Goal: Task Accomplishment & Management: Use online tool/utility

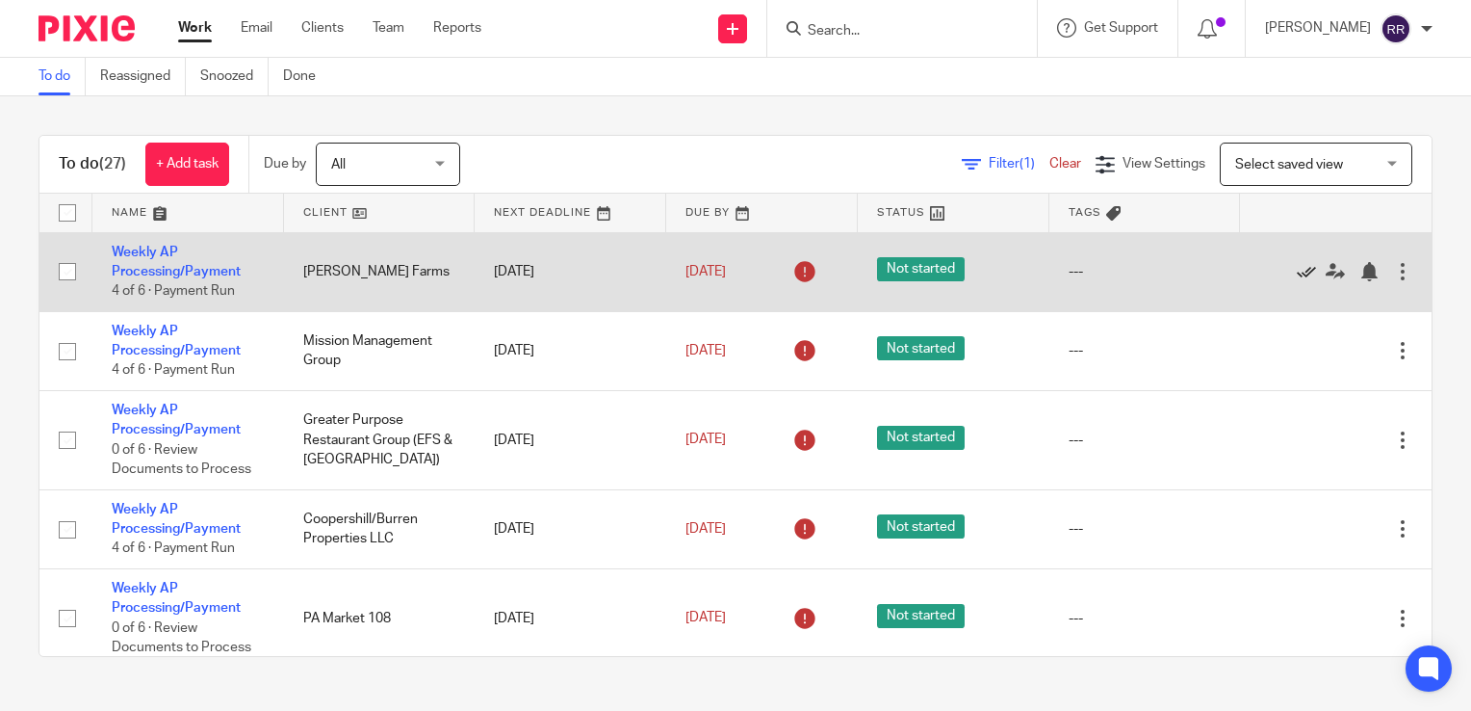
click at [1297, 269] on icon at bounding box center [1306, 271] width 19 height 19
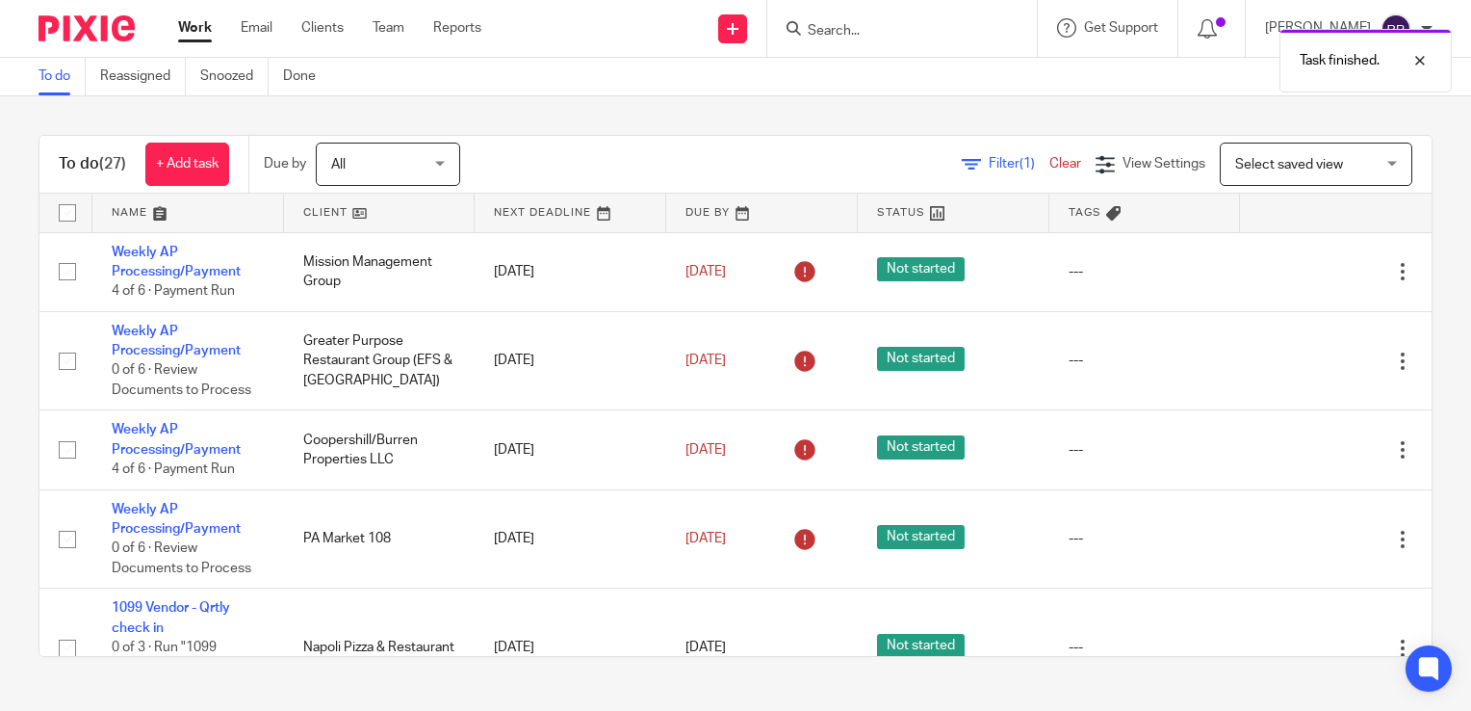
click at [1297, 269] on icon at bounding box center [1306, 271] width 19 height 19
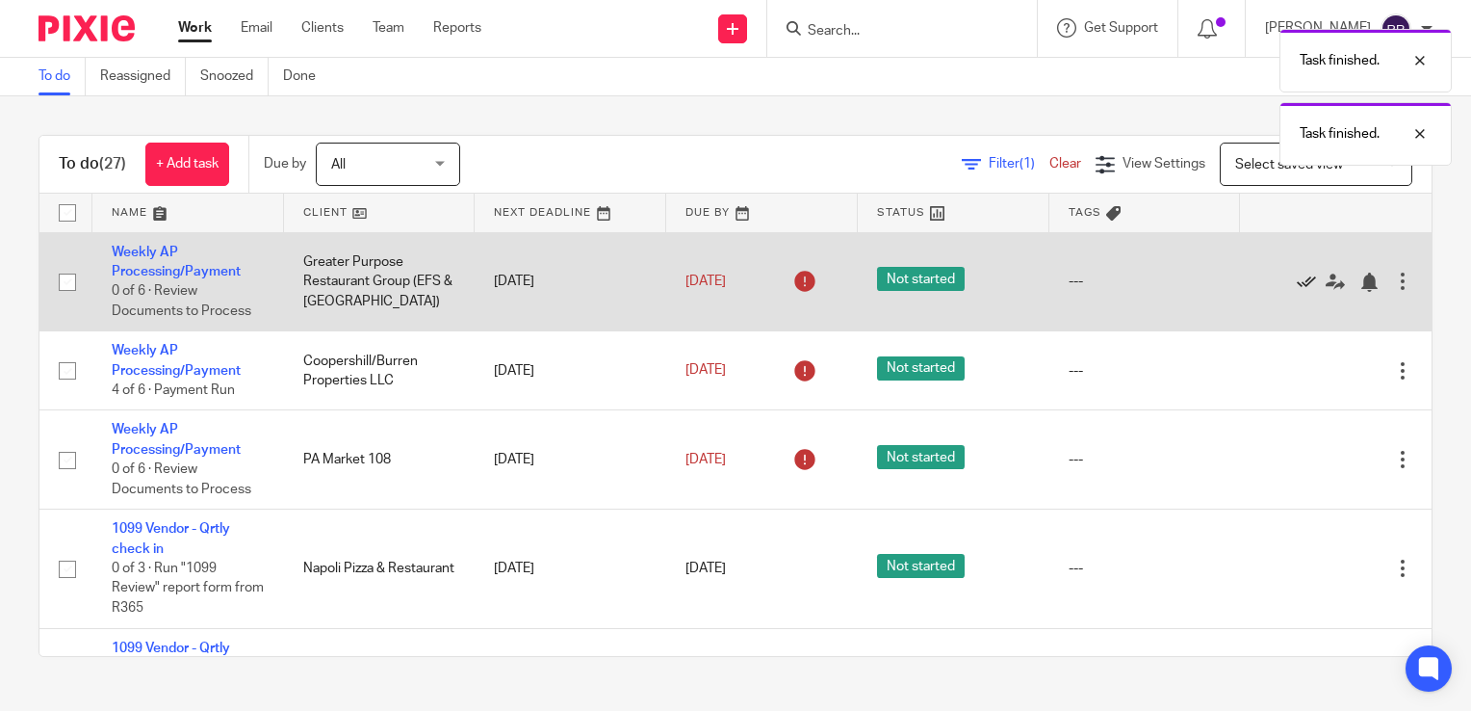
click at [1297, 279] on icon at bounding box center [1306, 282] width 19 height 19
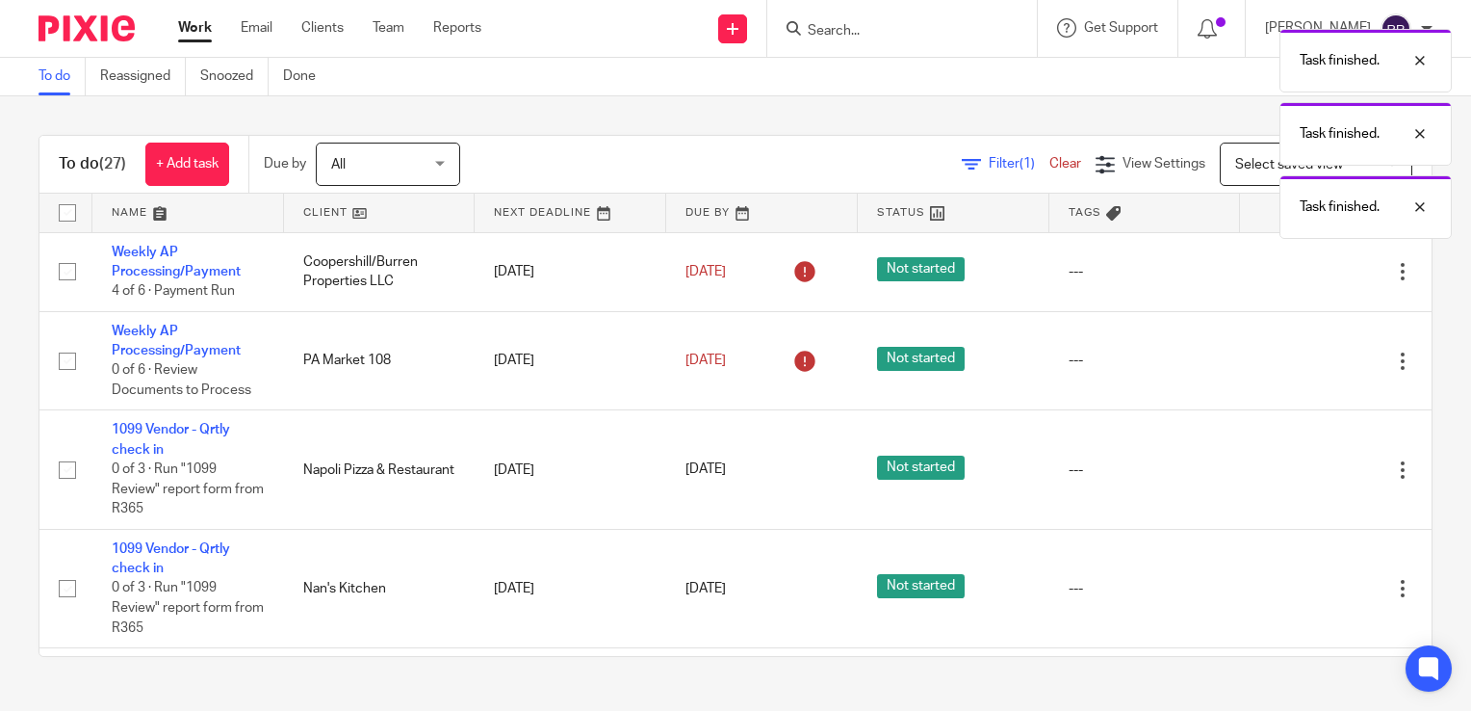
click at [1297, 279] on icon at bounding box center [1306, 271] width 19 height 19
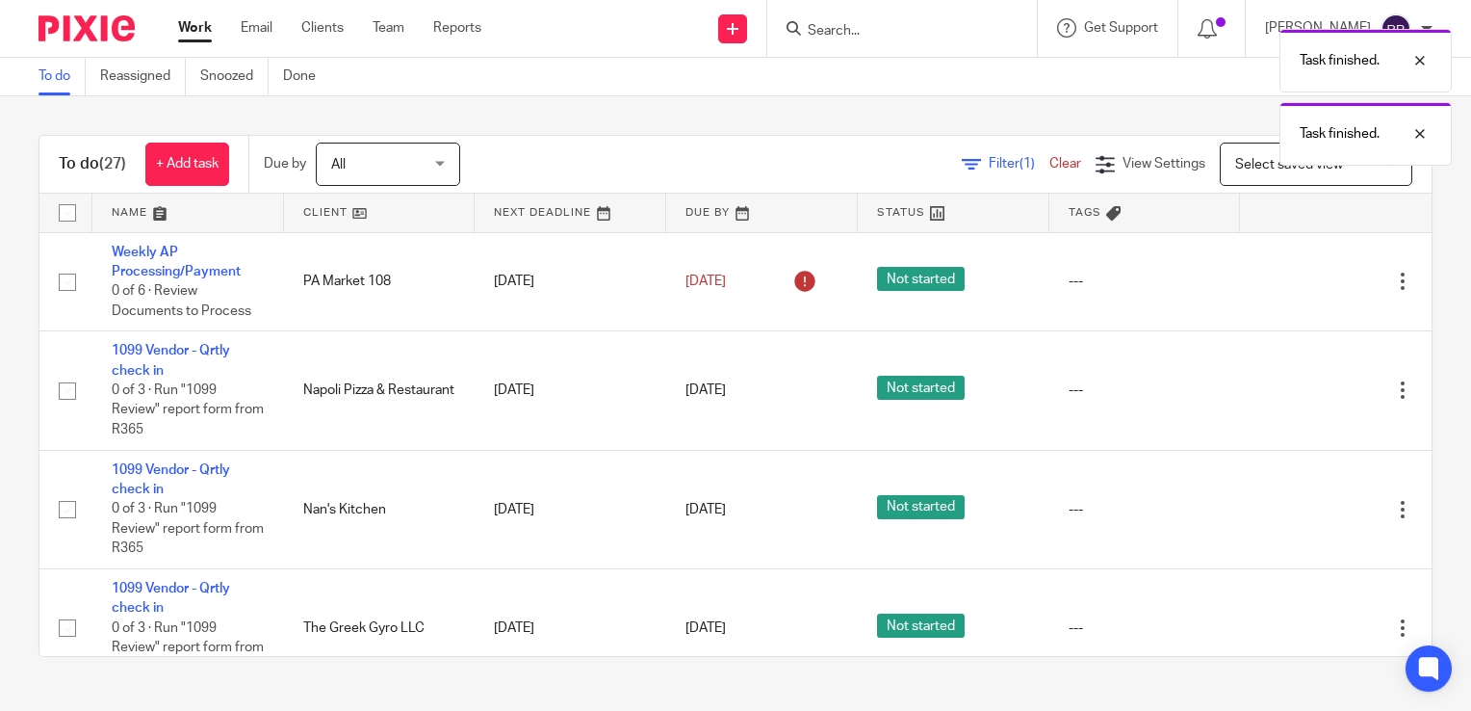
click at [1297, 279] on icon at bounding box center [1306, 282] width 19 height 19
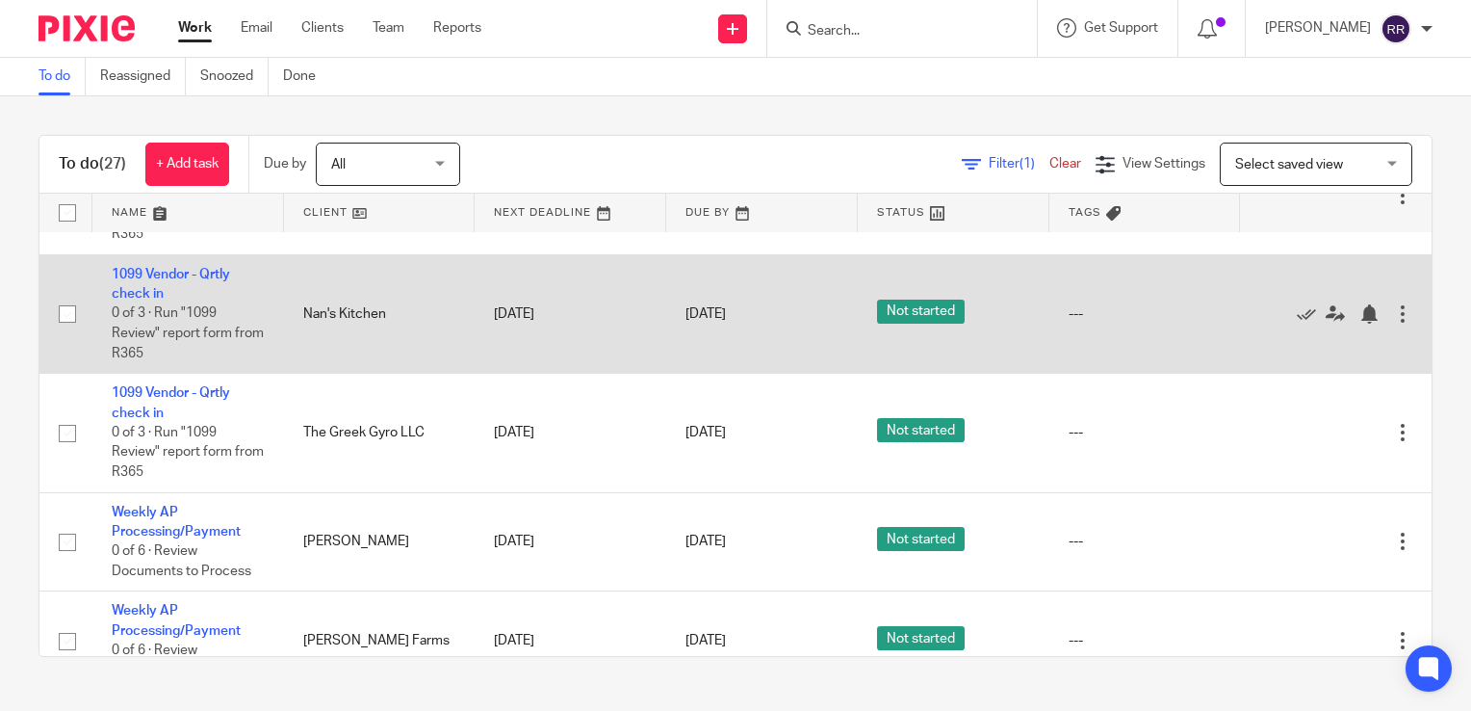
scroll to position [193, 0]
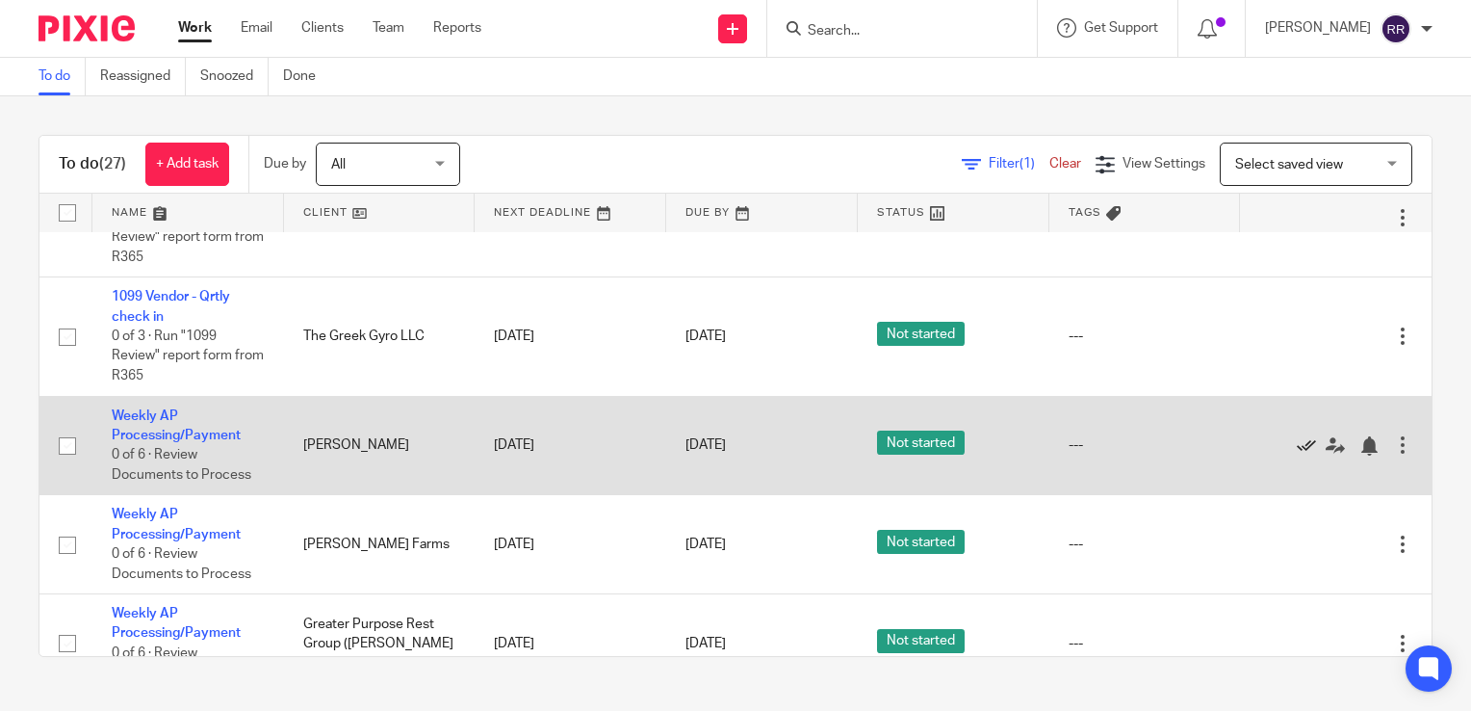
click at [1297, 445] on icon at bounding box center [1306, 445] width 19 height 19
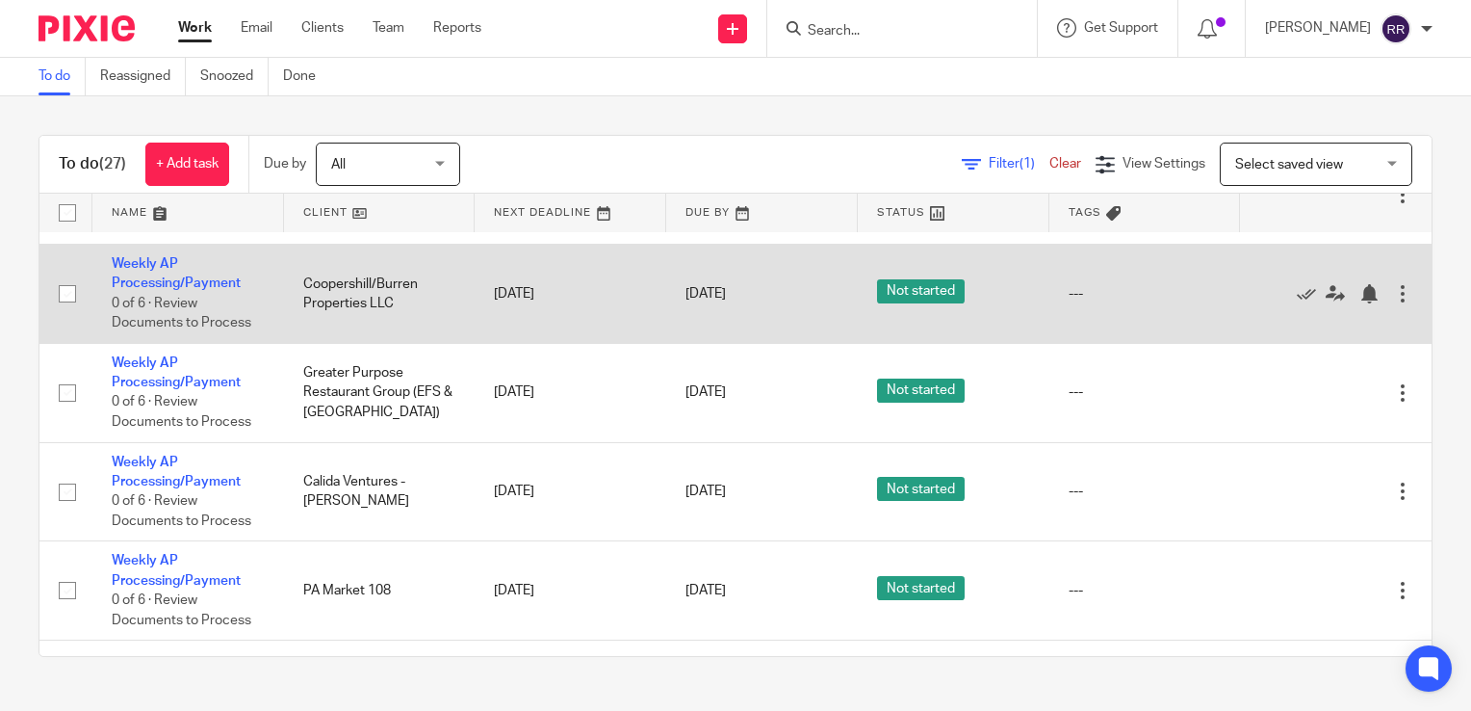
scroll to position [1666, 0]
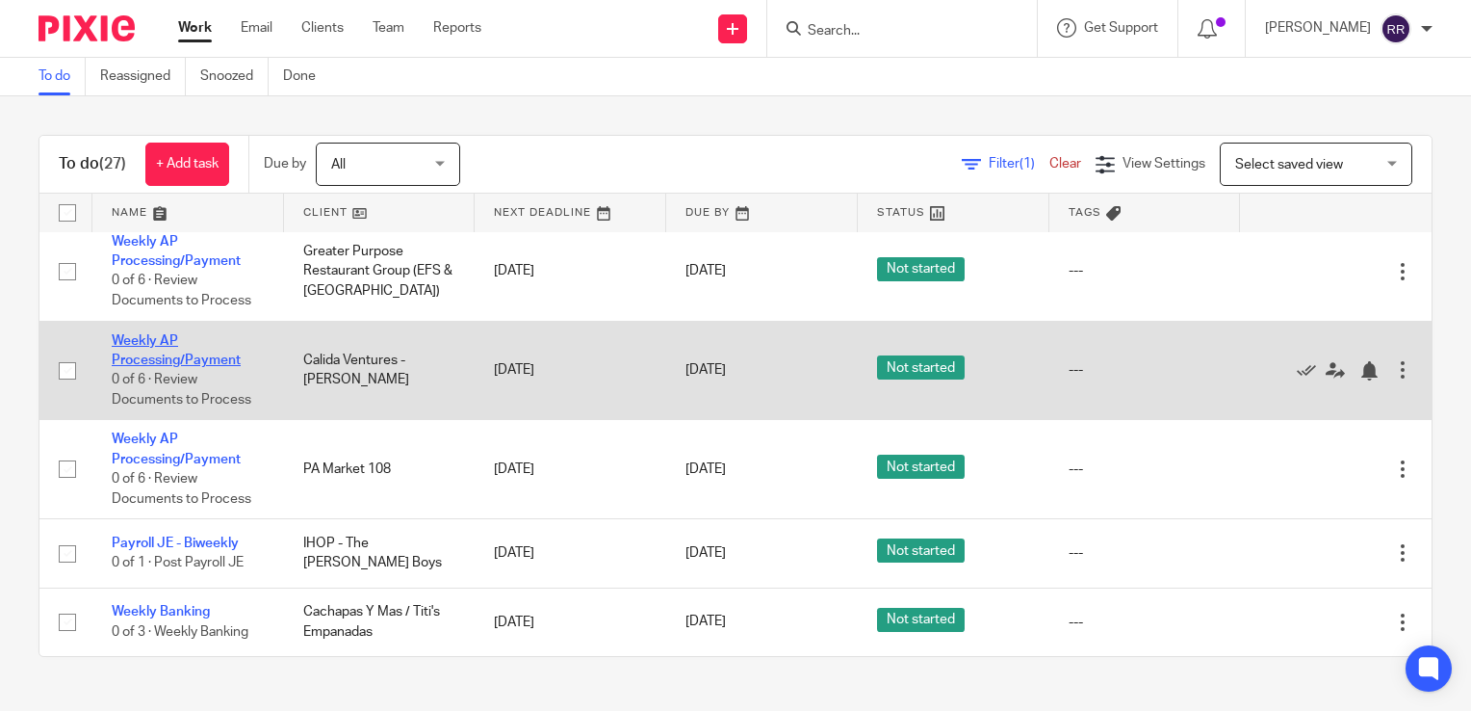
click at [163, 361] on link "Weekly AP Processing/Payment" at bounding box center [176, 350] width 129 height 33
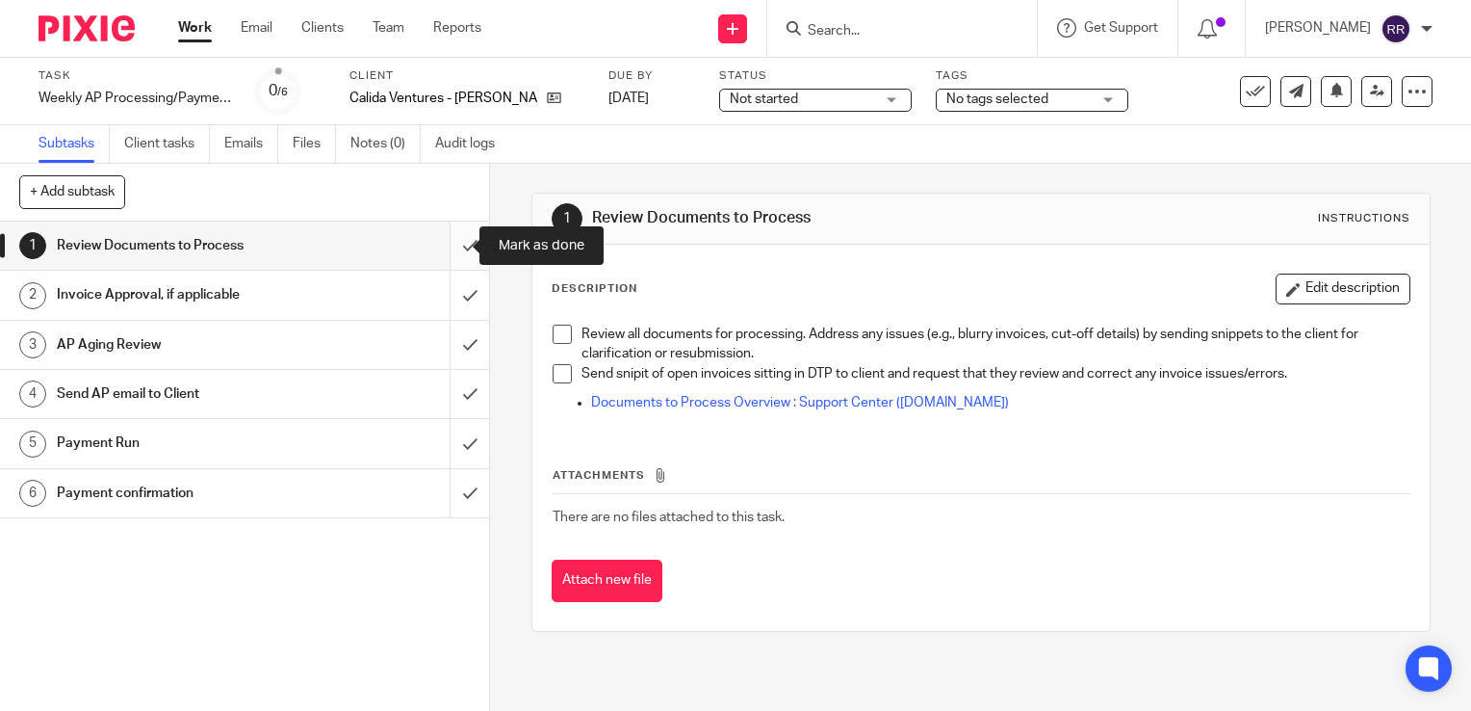
click at [452, 244] on input "submit" at bounding box center [244, 245] width 489 height 48
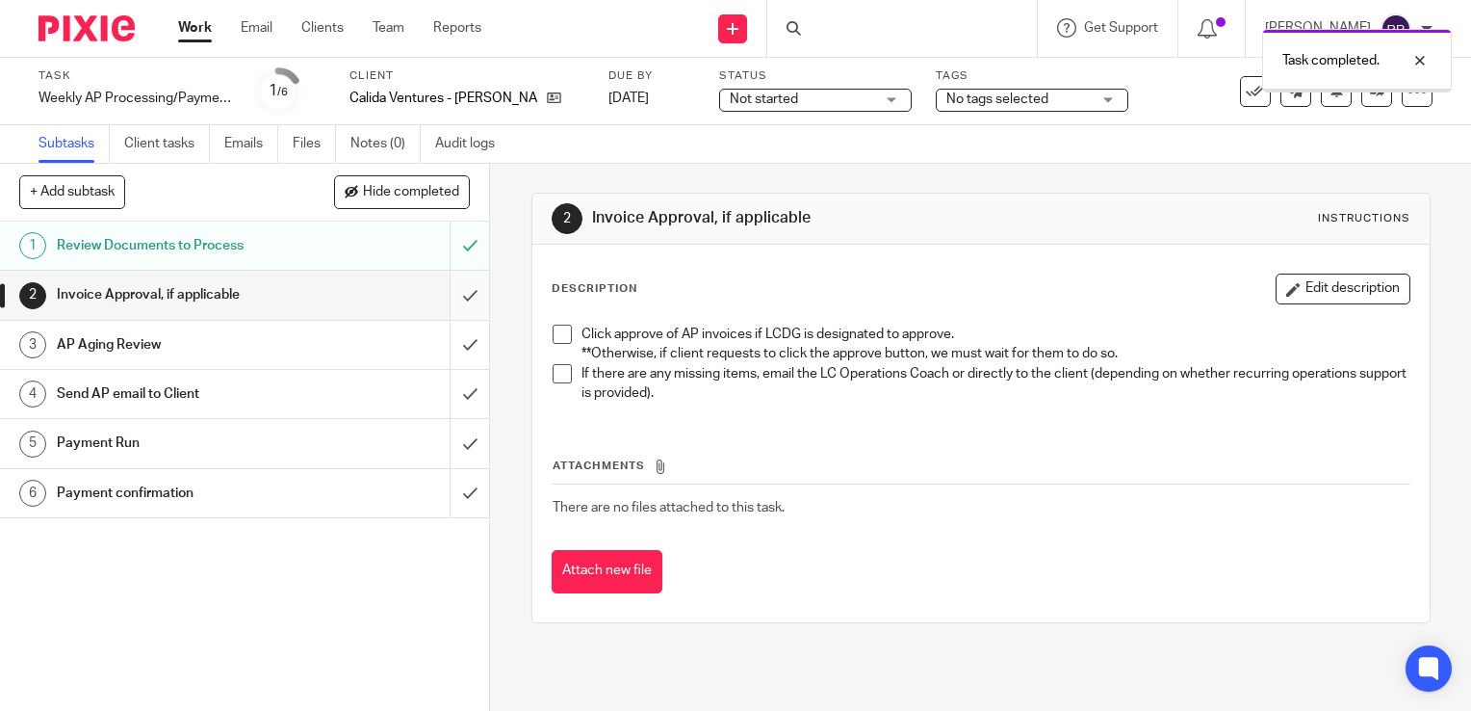
click at [451, 294] on input "submit" at bounding box center [244, 295] width 489 height 48
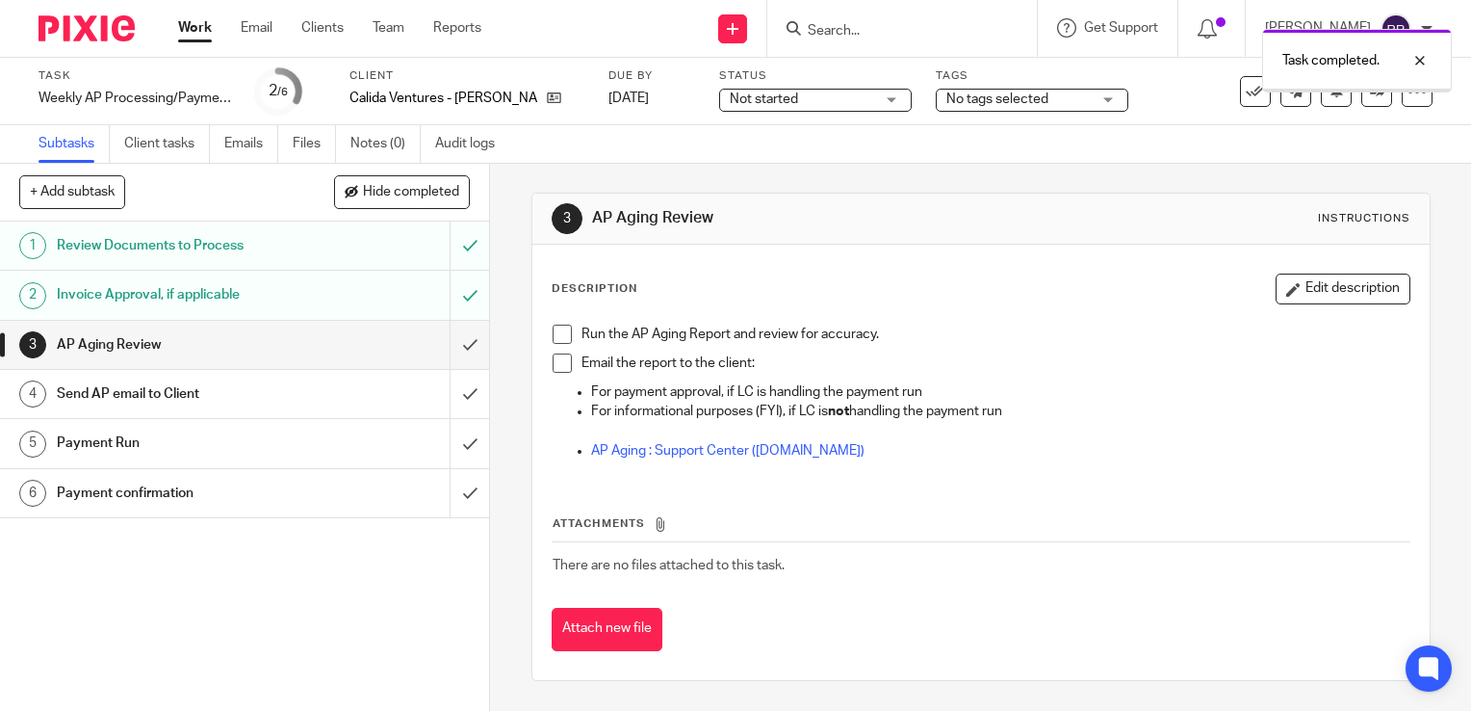
click at [449, 342] on input "submit" at bounding box center [244, 345] width 489 height 48
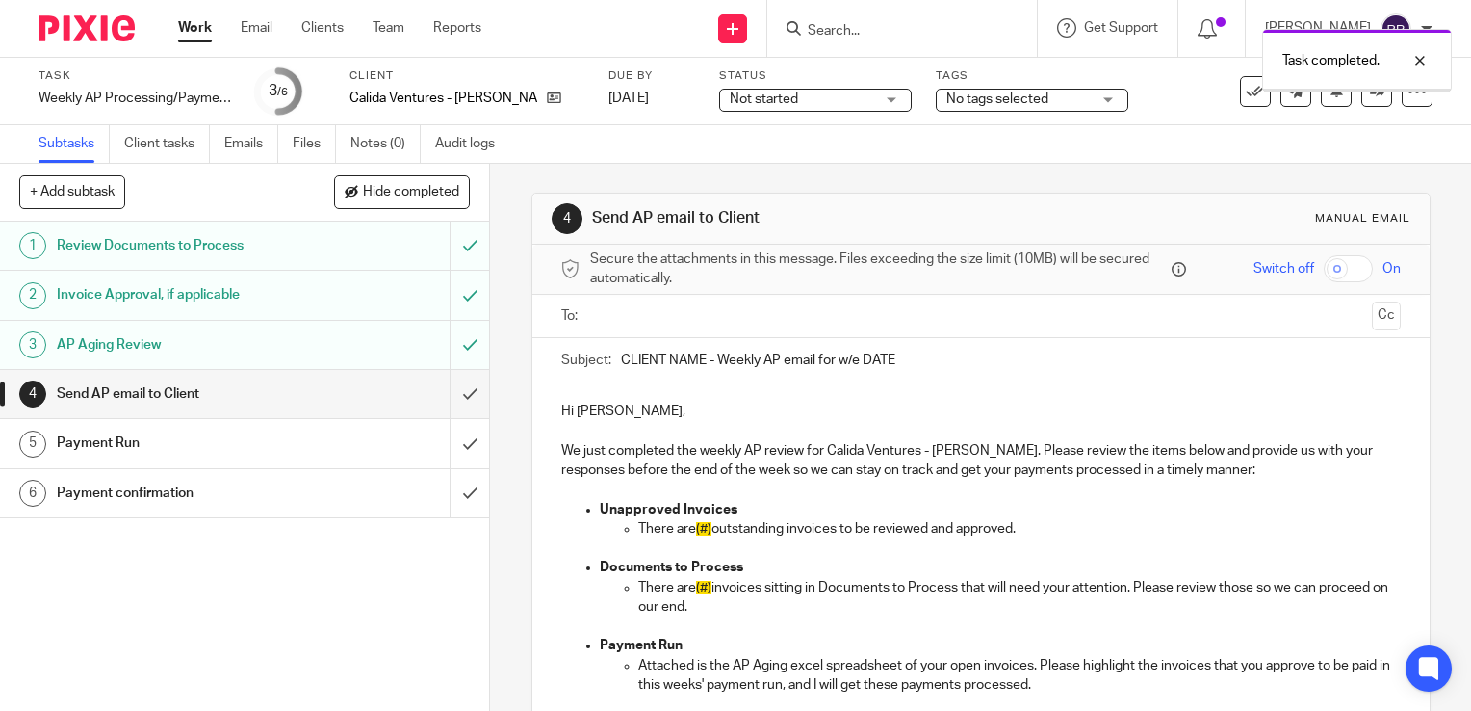
click at [449, 392] on input "submit" at bounding box center [244, 394] width 489 height 48
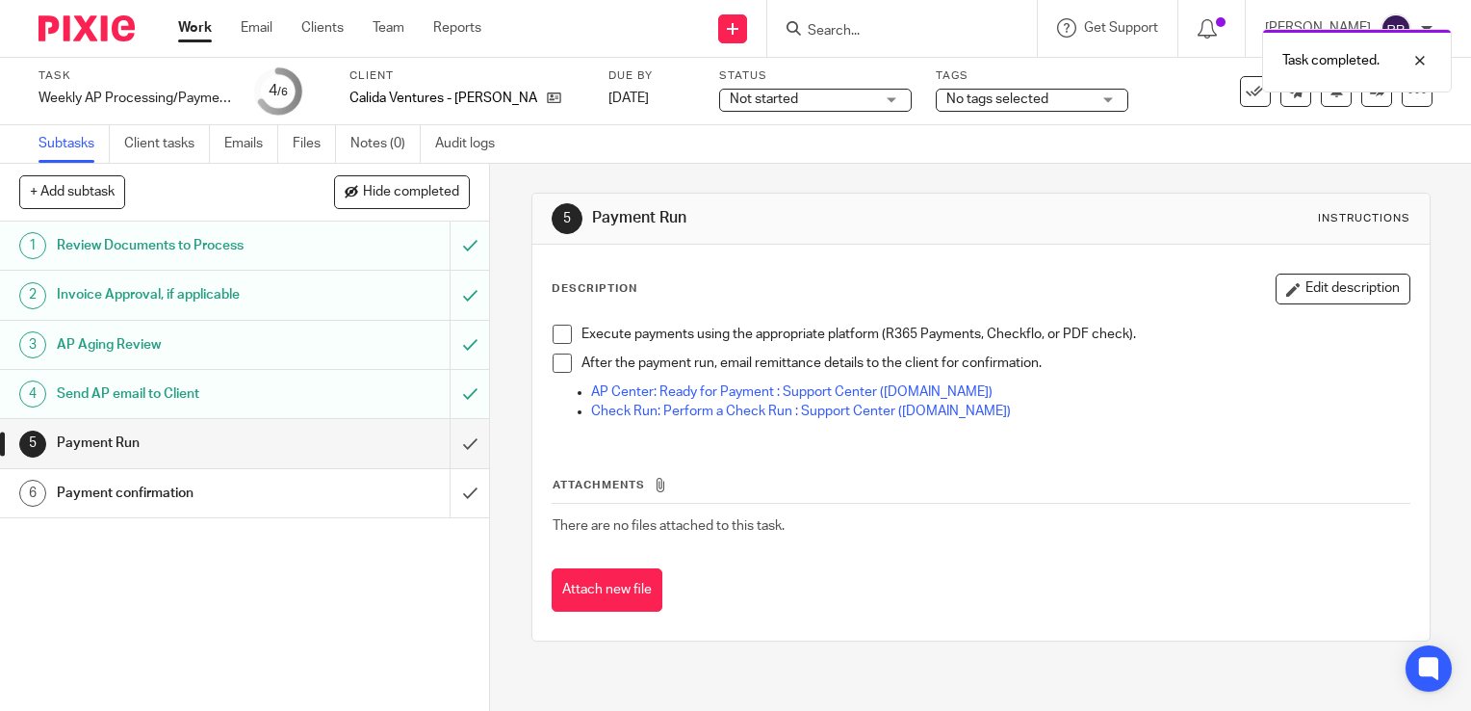
click at [194, 33] on link "Work" at bounding box center [195, 27] width 34 height 19
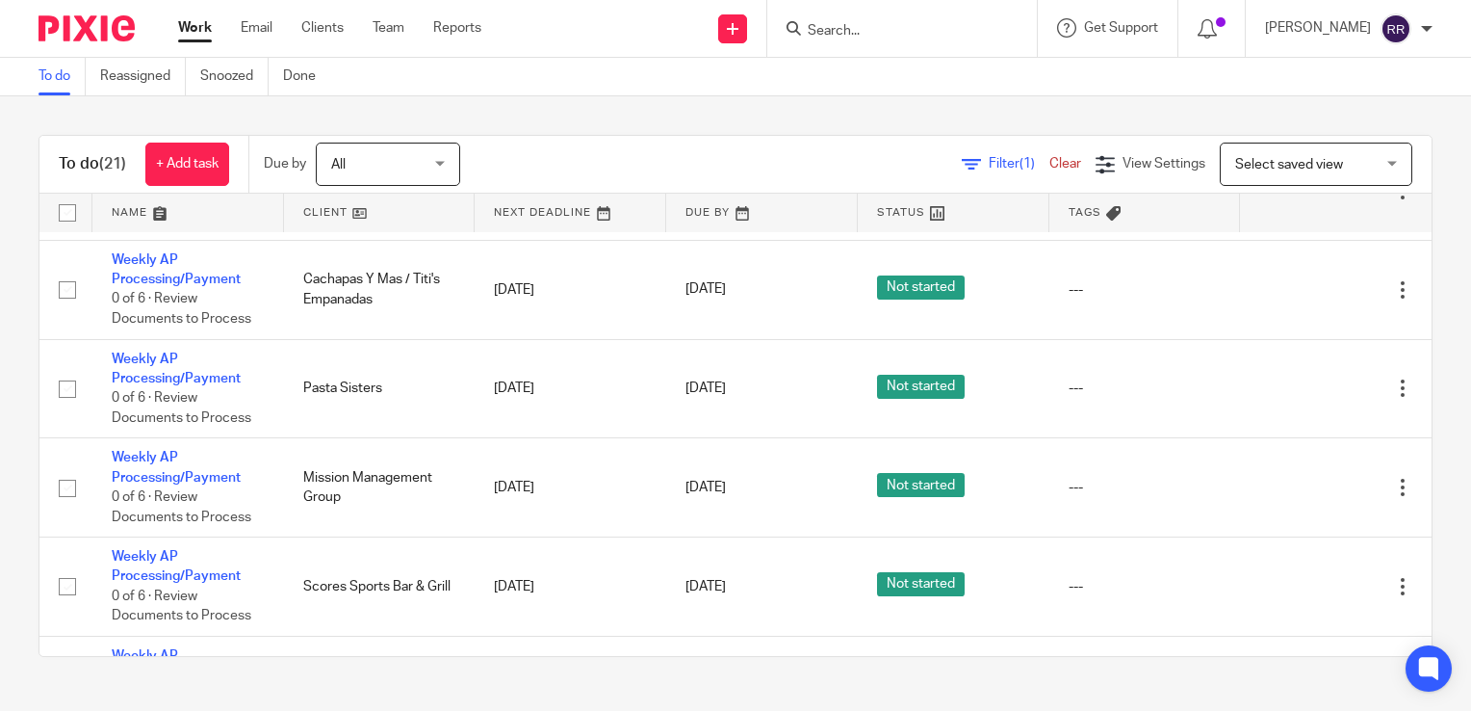
scroll to position [1252, 0]
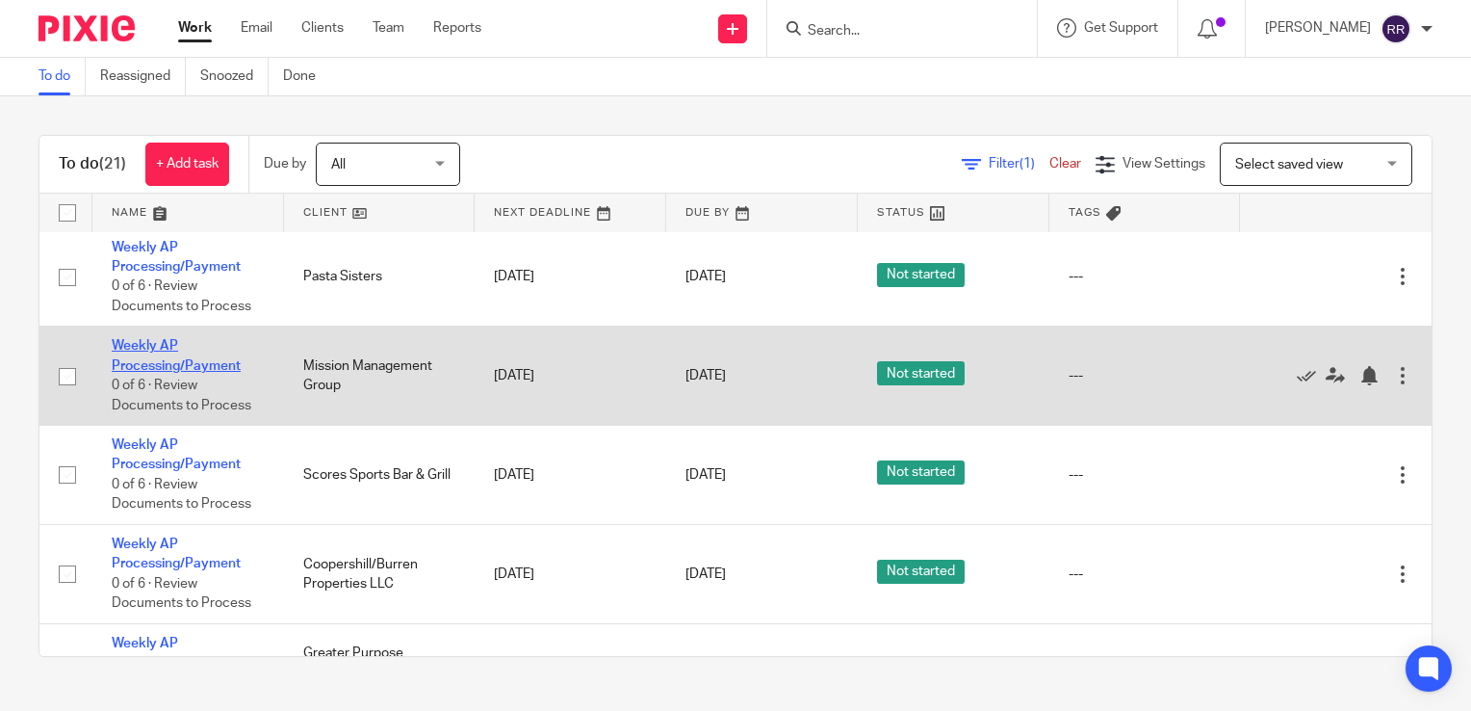
click at [227, 368] on link "Weekly AP Processing/Payment" at bounding box center [176, 355] width 129 height 33
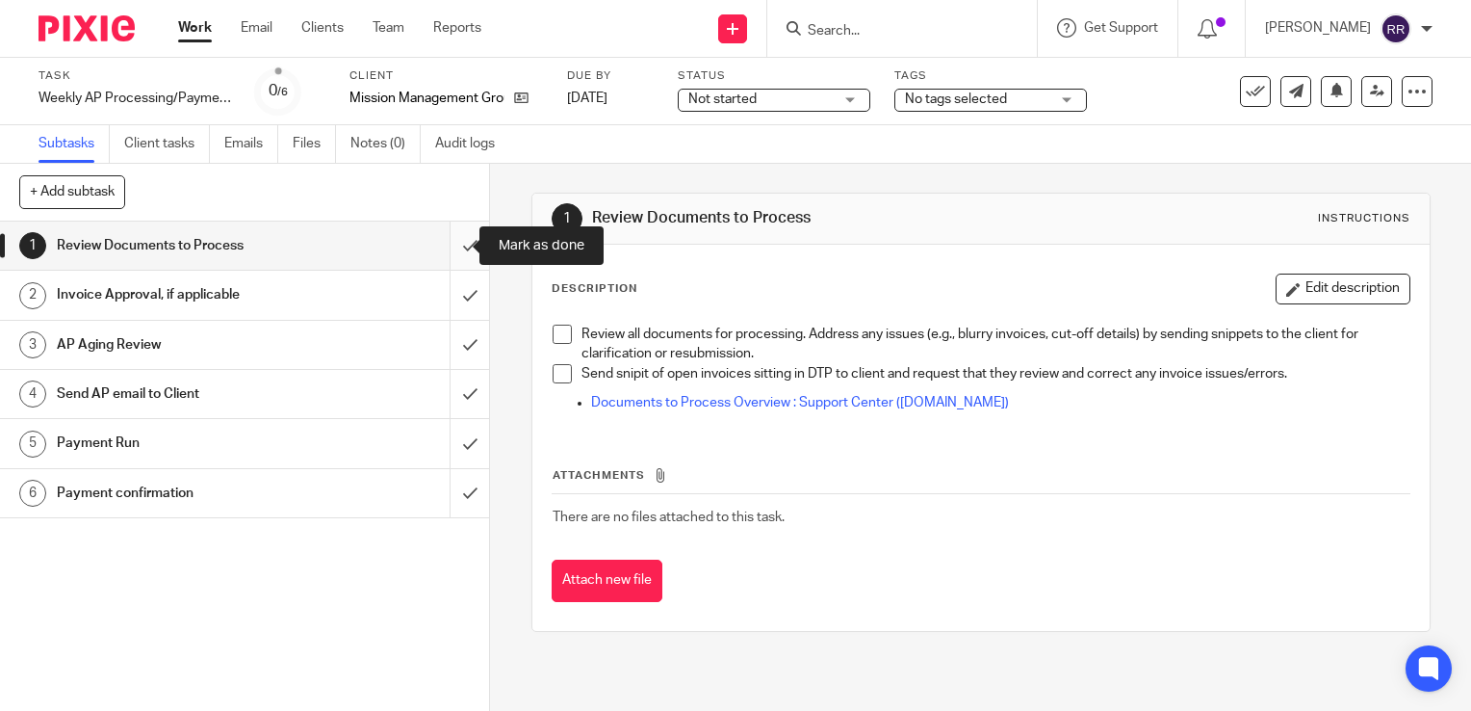
click at [458, 236] on input "submit" at bounding box center [244, 245] width 489 height 48
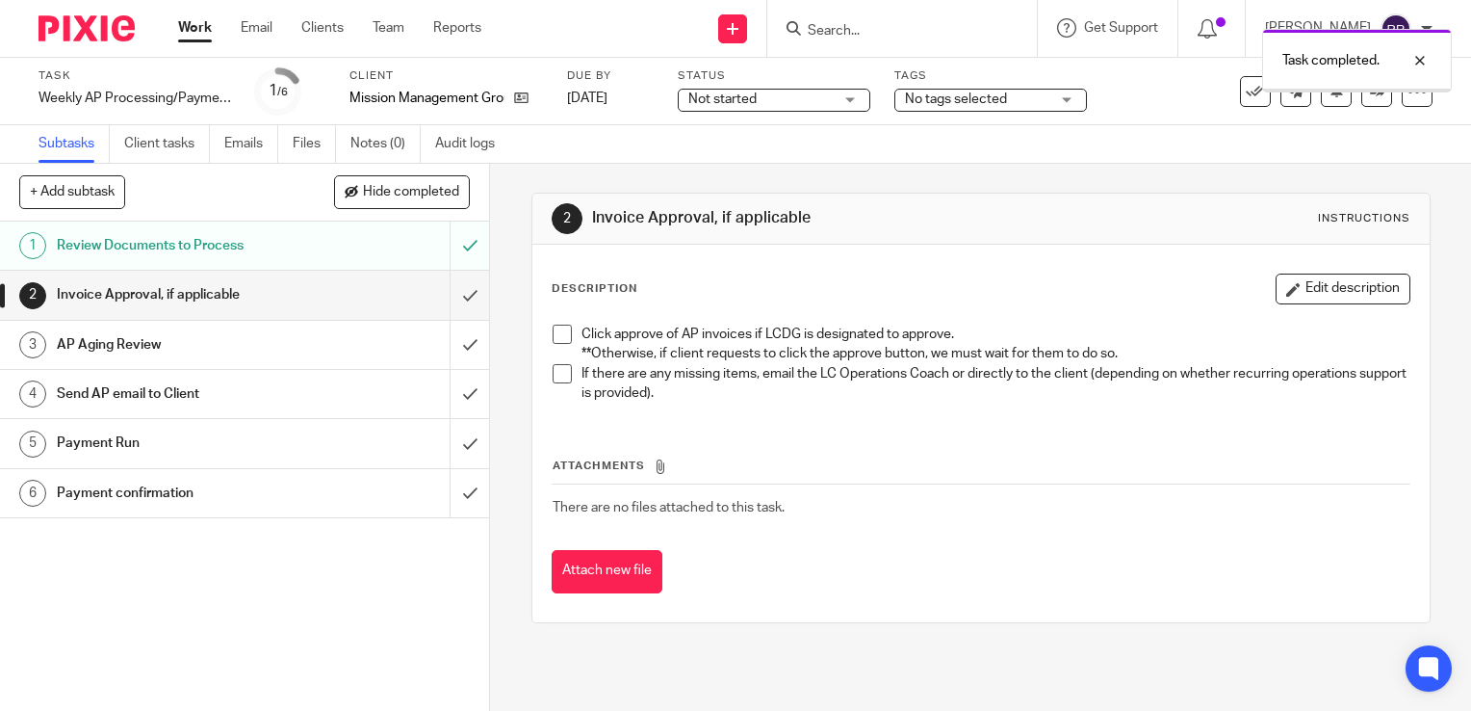
click at [447, 298] on input "submit" at bounding box center [244, 295] width 489 height 48
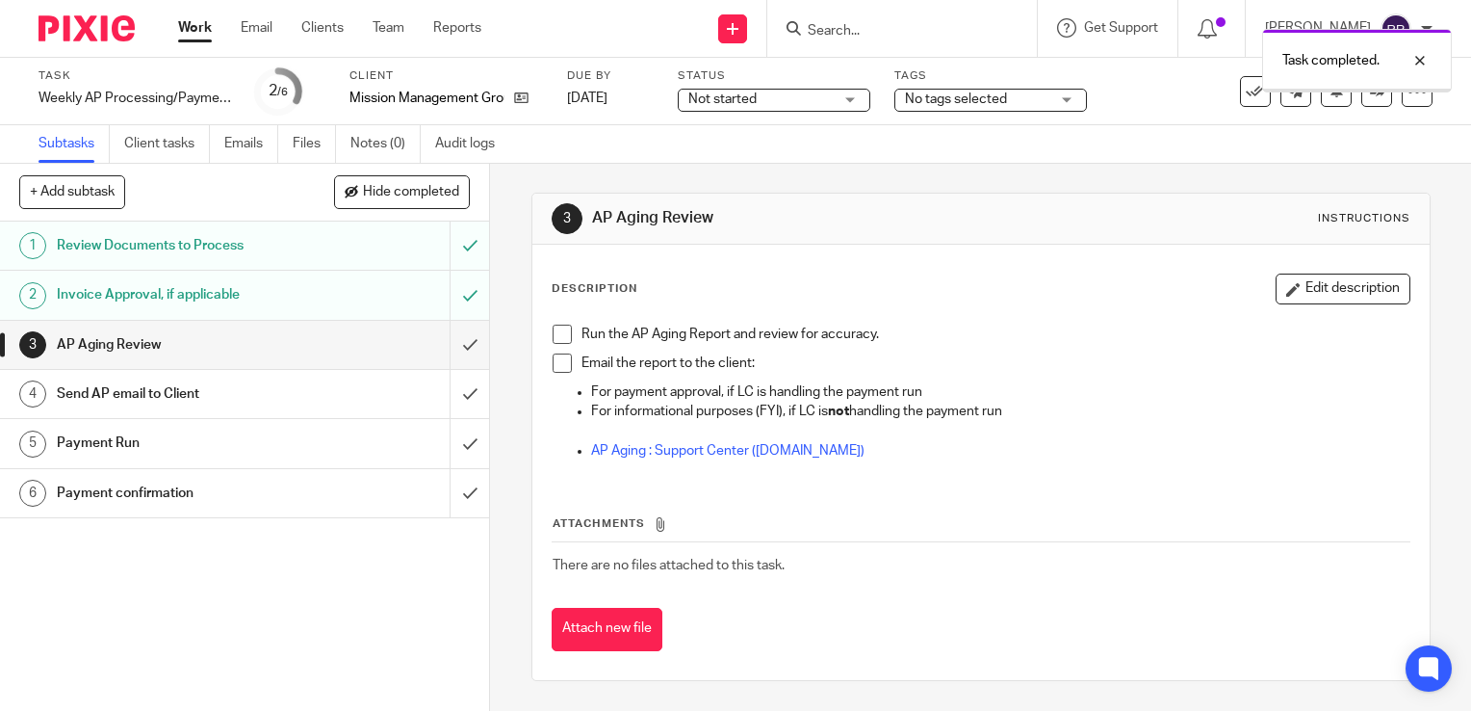
click at [448, 330] on input "submit" at bounding box center [244, 345] width 489 height 48
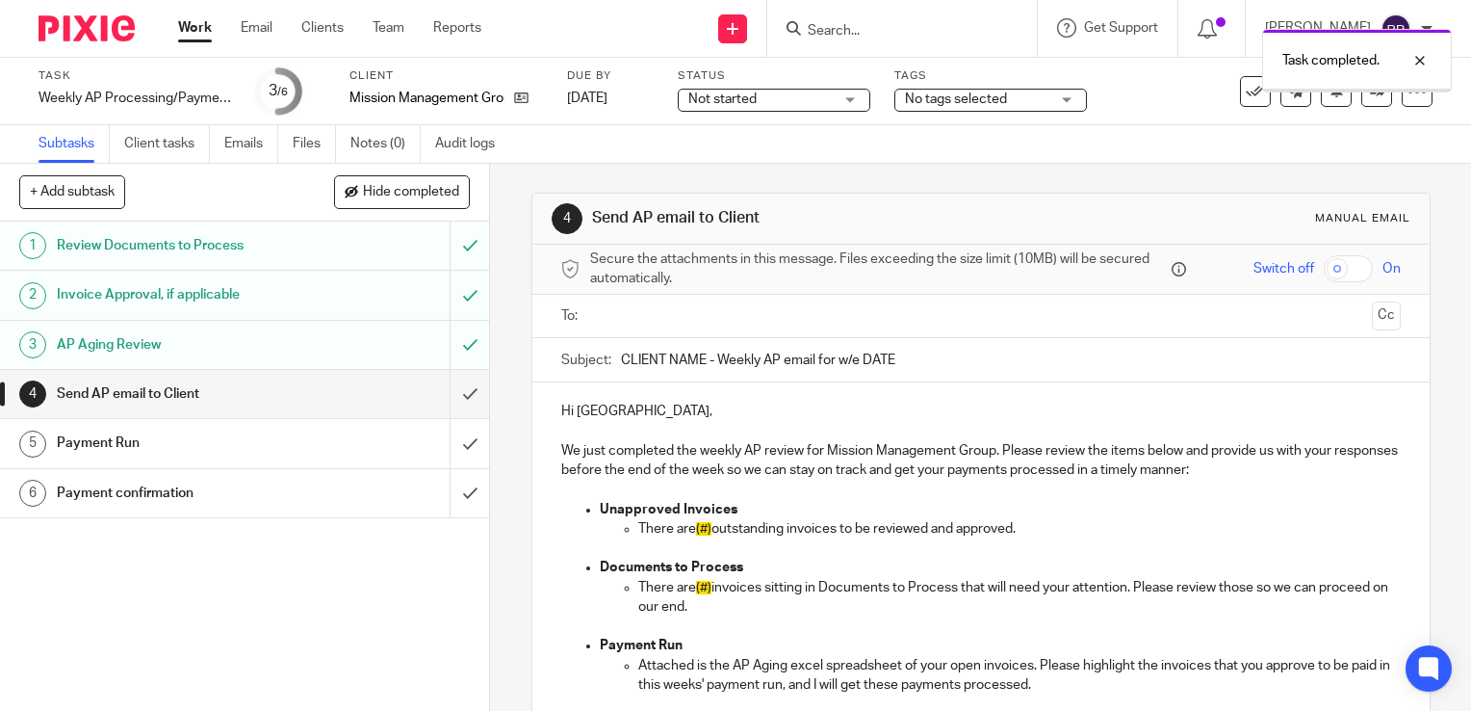
click at [443, 387] on input "submit" at bounding box center [244, 394] width 489 height 48
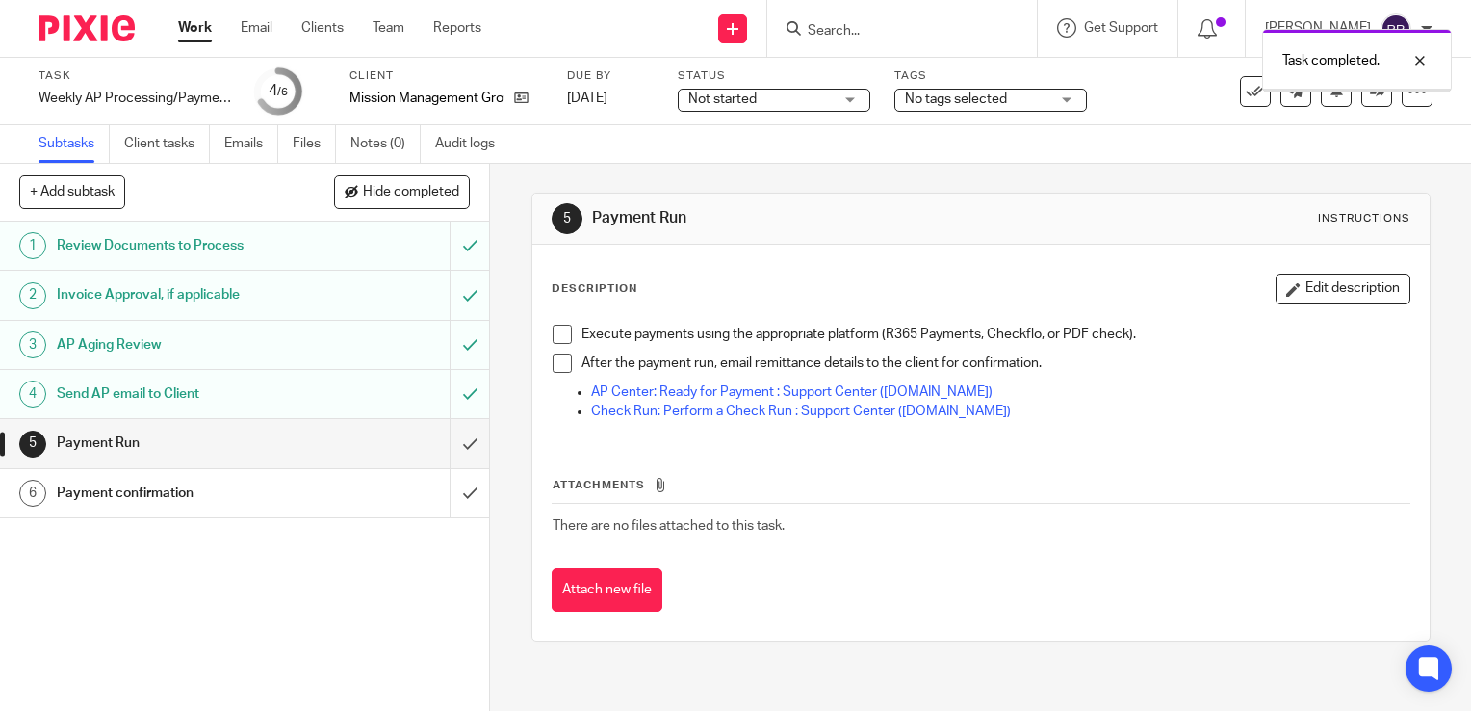
click at [198, 28] on link "Work" at bounding box center [195, 27] width 34 height 19
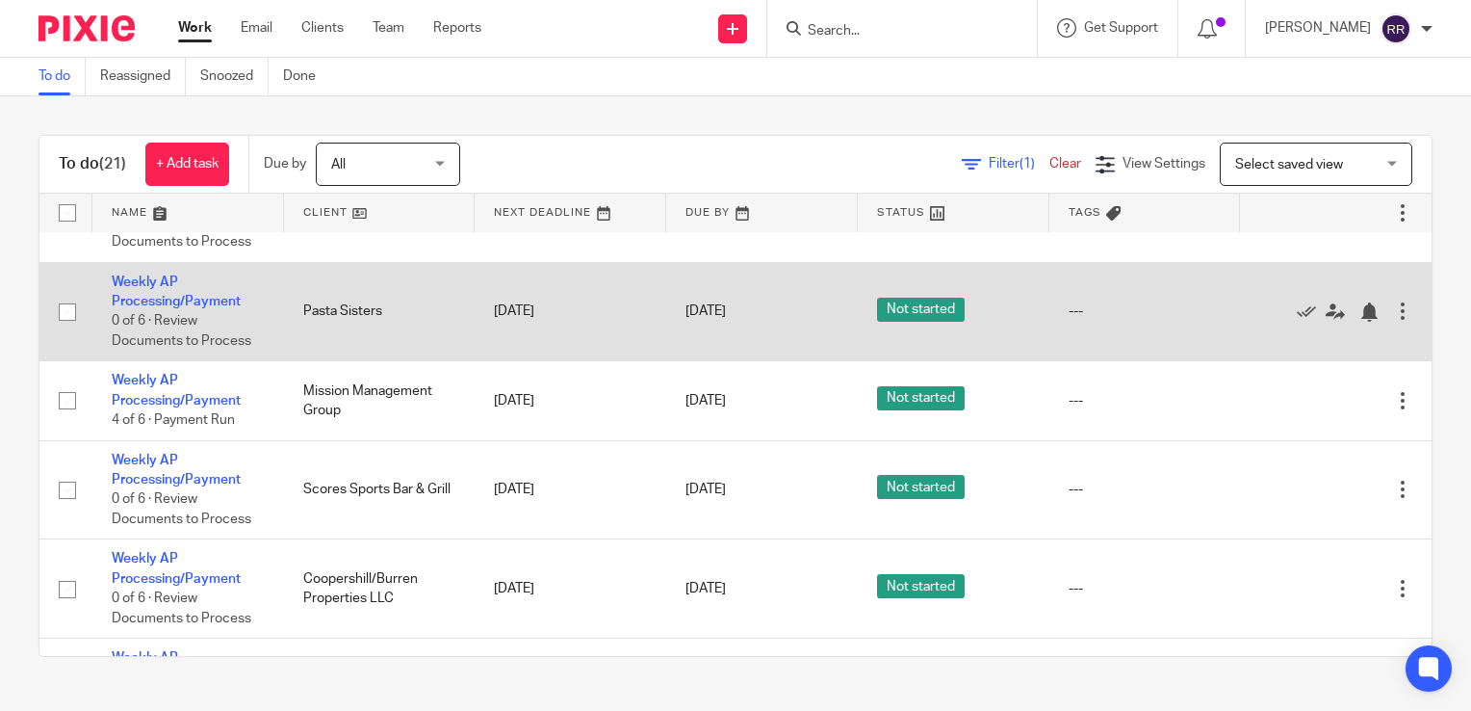
scroll to position [1252, 0]
